Goal: Find specific page/section: Find specific page/section

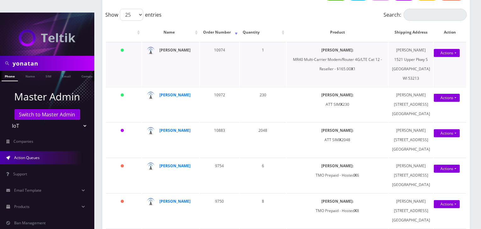
scroll to position [0, 6]
drag, startPoint x: 32, startPoint y: 51, endPoint x: 0, endPoint y: 50, distance: 31.8
click at [0, 56] on div "yonatan" at bounding box center [47, 63] width 94 height 15
type input "abe"
click at [21, 71] on link "Name" at bounding box center [24, 76] width 16 height 10
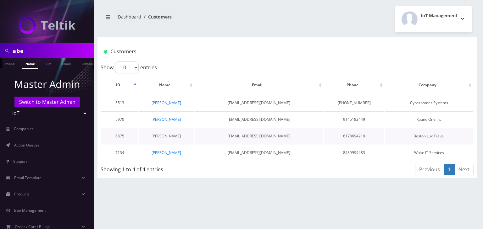
click at [171, 134] on link "Abe Zerou" at bounding box center [167, 136] width 30 height 5
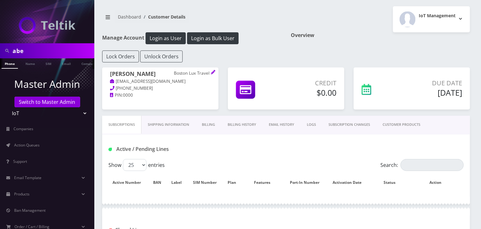
click at [246, 122] on link "Billing History" at bounding box center [241, 125] width 41 height 18
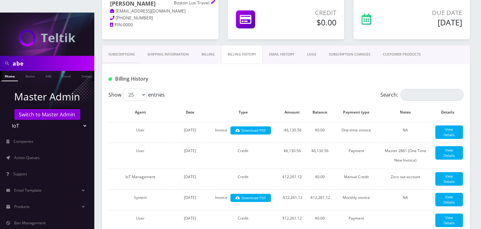
scroll to position [94, 0]
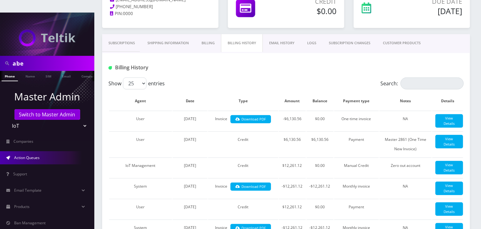
click at [54, 152] on link "Action Queues" at bounding box center [47, 158] width 94 height 13
